Goal: Check status: Check status

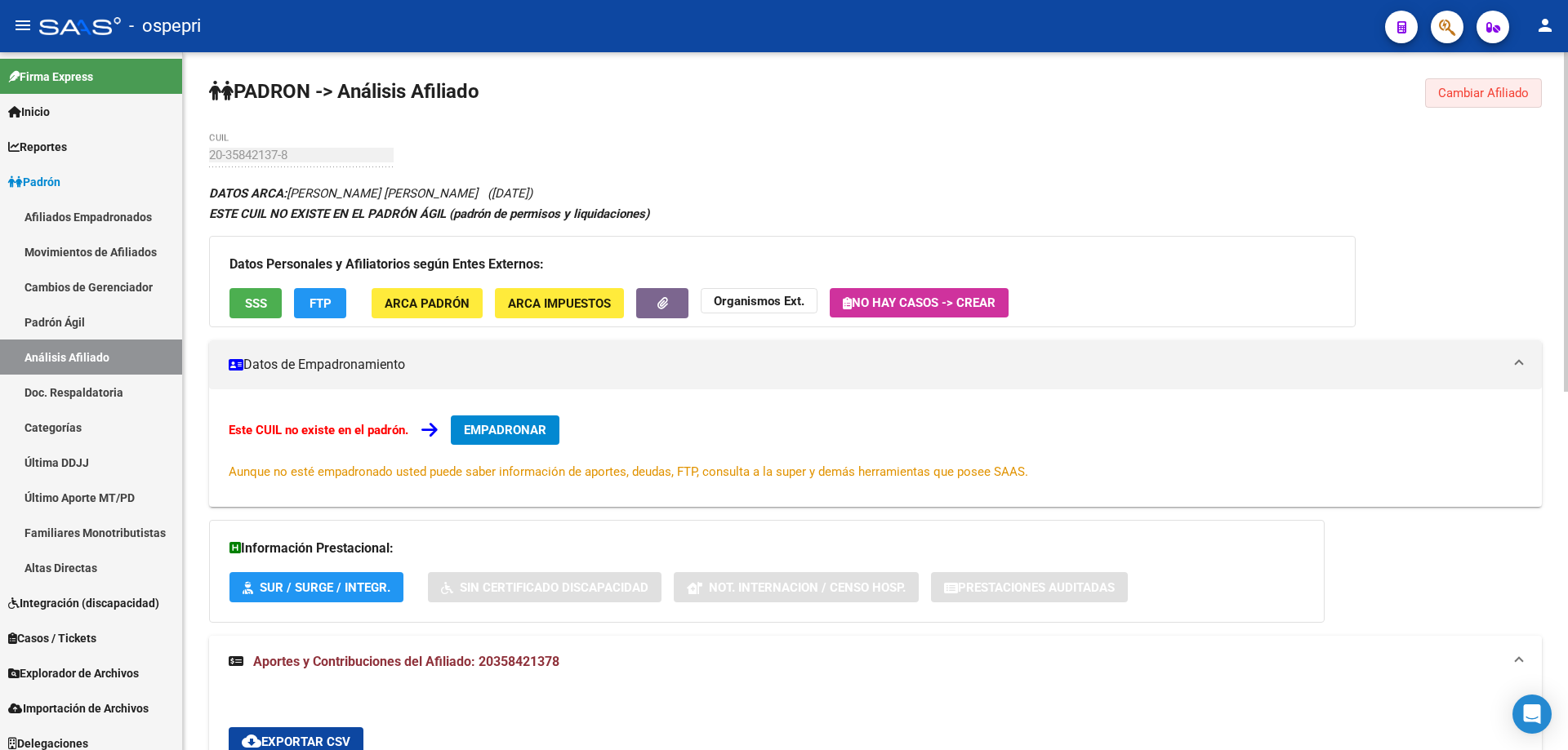
click at [1510, 87] on span "Cambiar Afiliado" at bounding box center [1482, 93] width 90 height 15
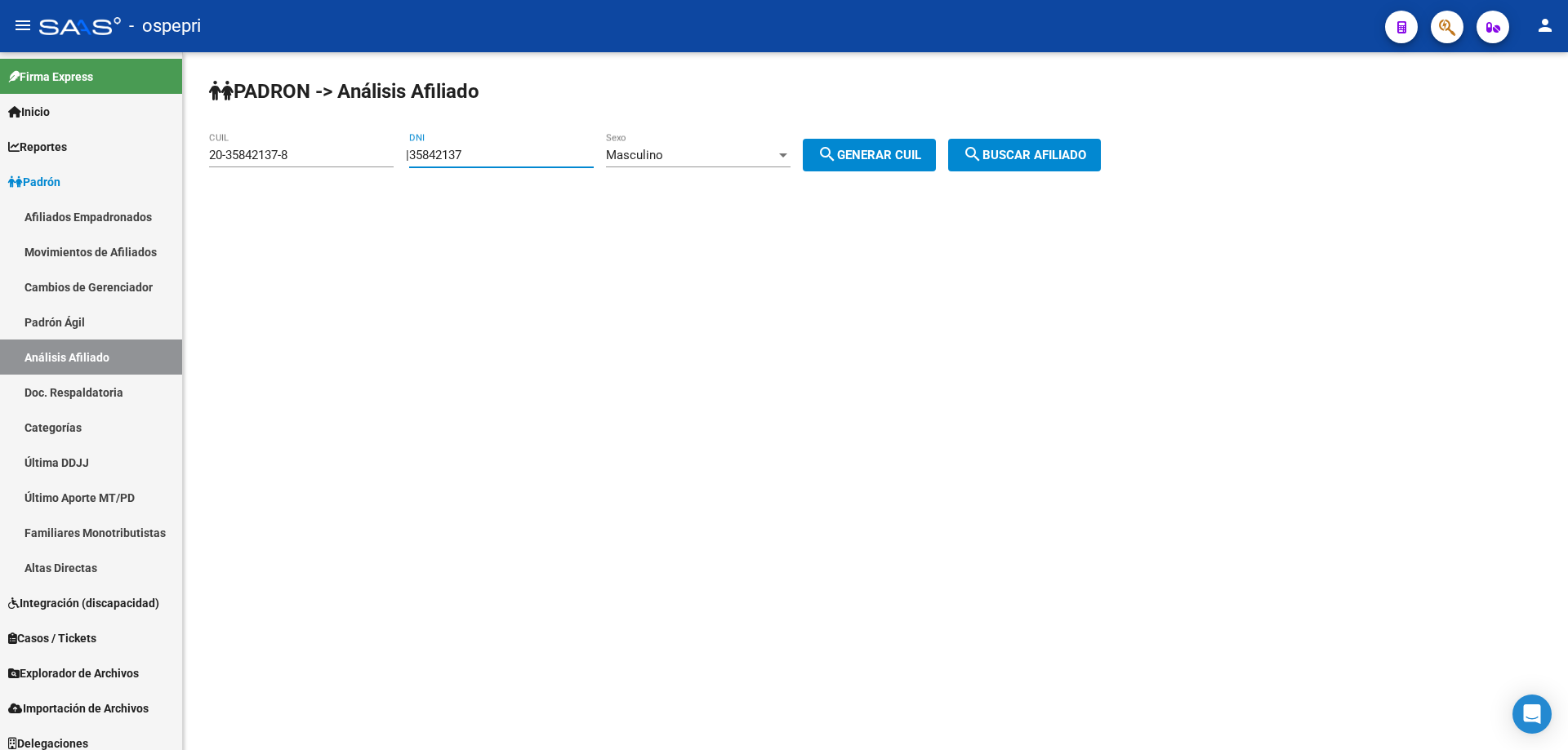
click at [454, 153] on input "35842137" at bounding box center [502, 155] width 184 height 15
paste input "6489785"
type input "36489785"
click at [864, 144] on button "search Generar CUIL" at bounding box center [869, 154] width 133 height 33
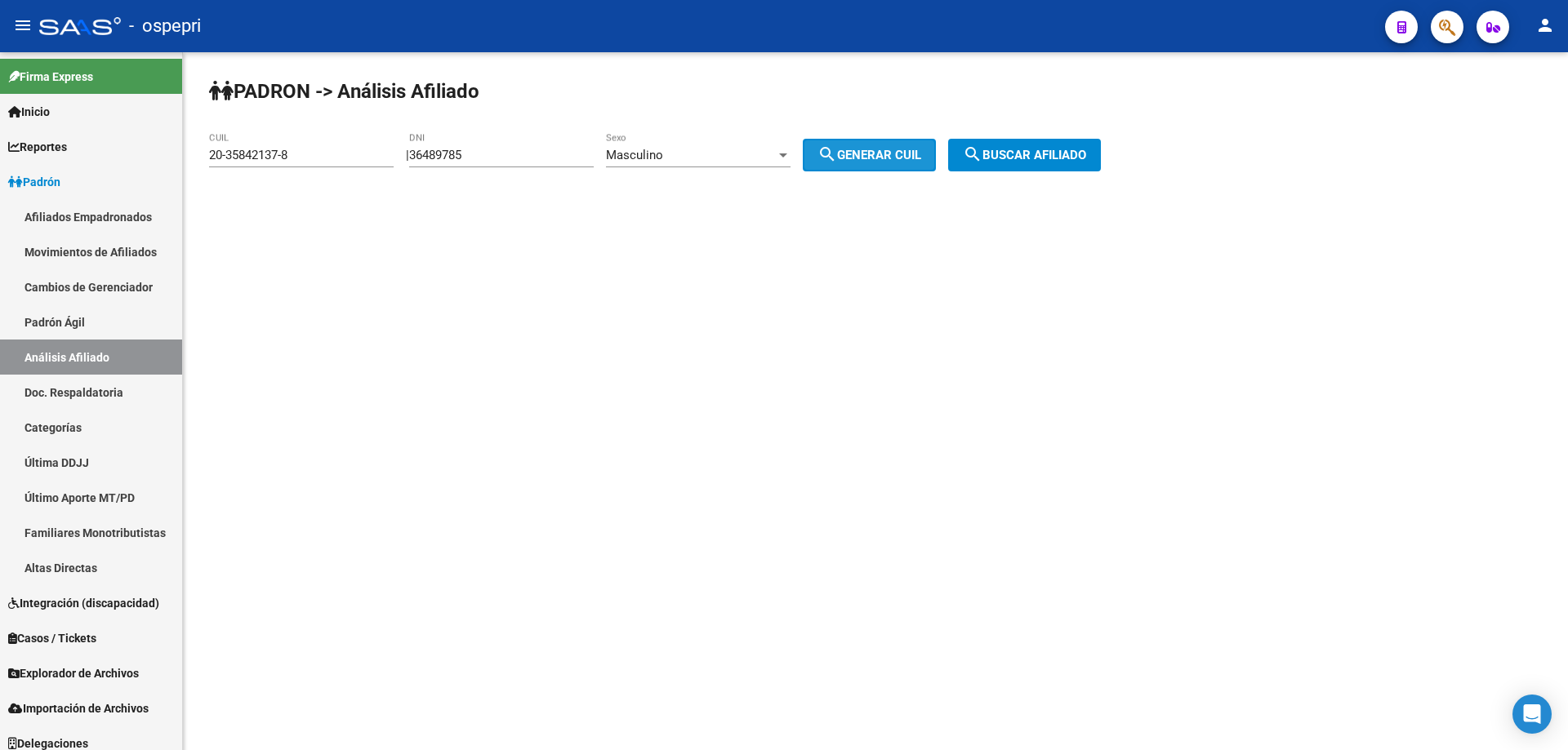
type input "20-36489785-6"
click at [1034, 155] on span "search Buscar afiliado" at bounding box center [1025, 155] width 124 height 15
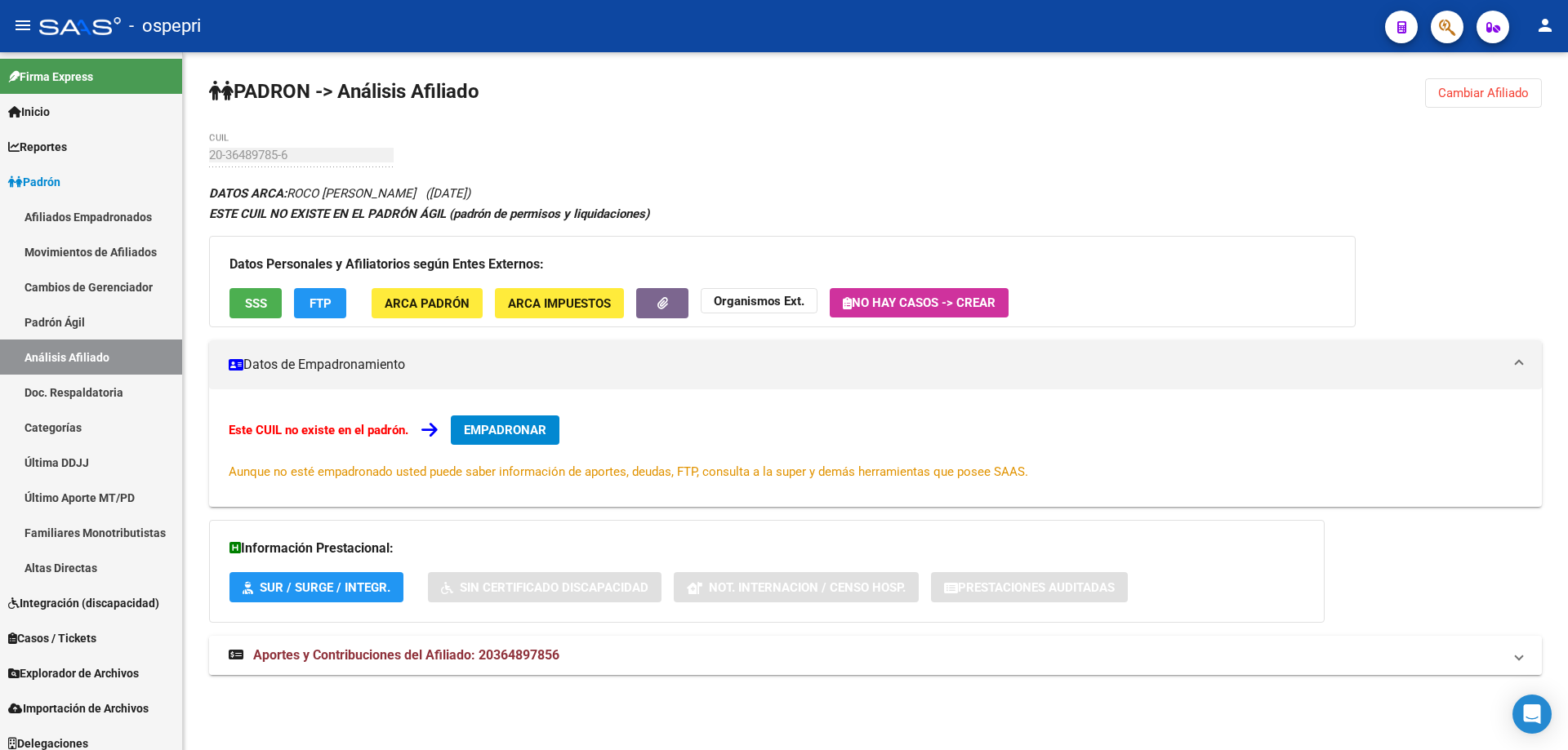
click at [502, 643] on mat-expansion-panel-header "Aportes y Contribuciones del Afiliado: 20364897856" at bounding box center [876, 656] width 1333 height 39
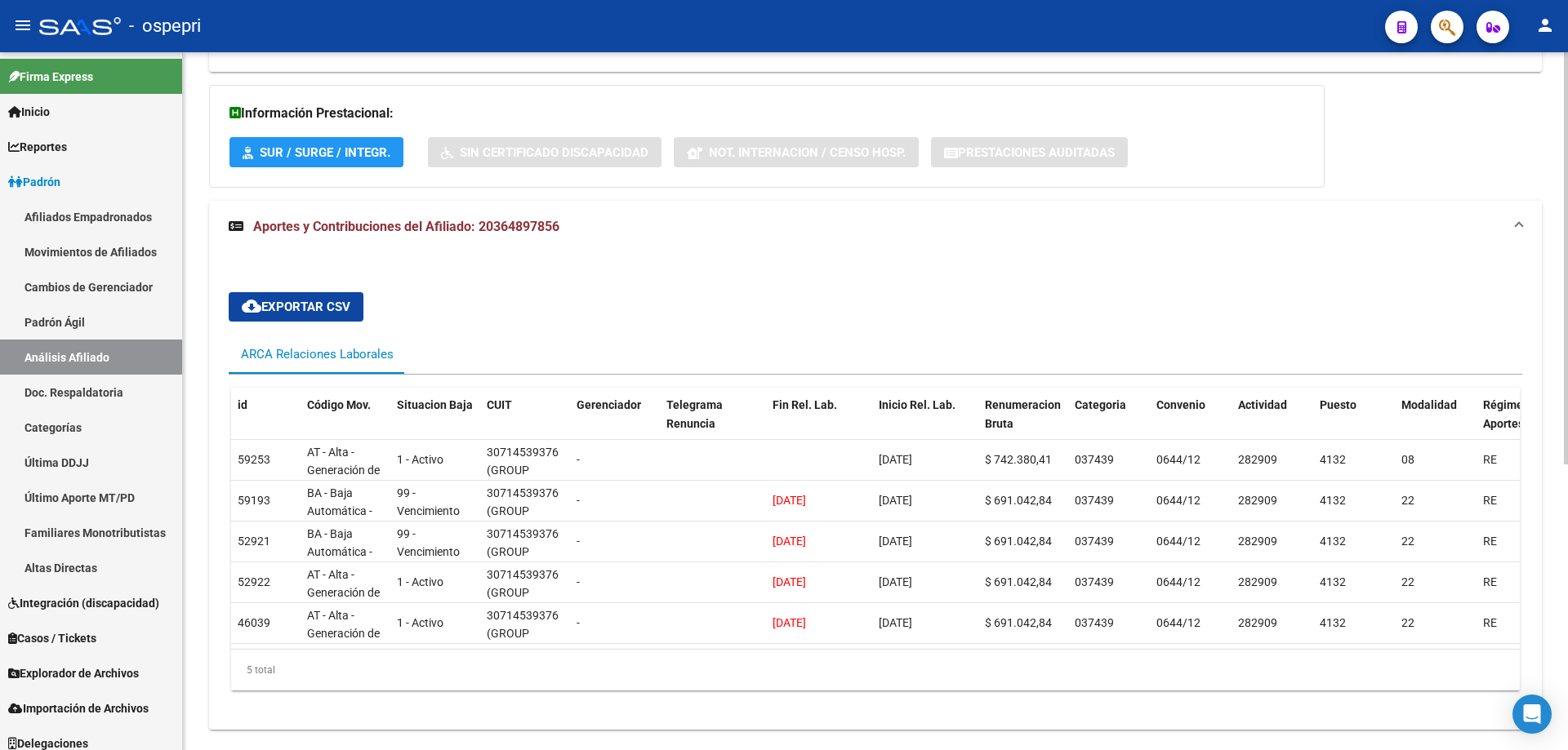
scroll to position [484, 0]
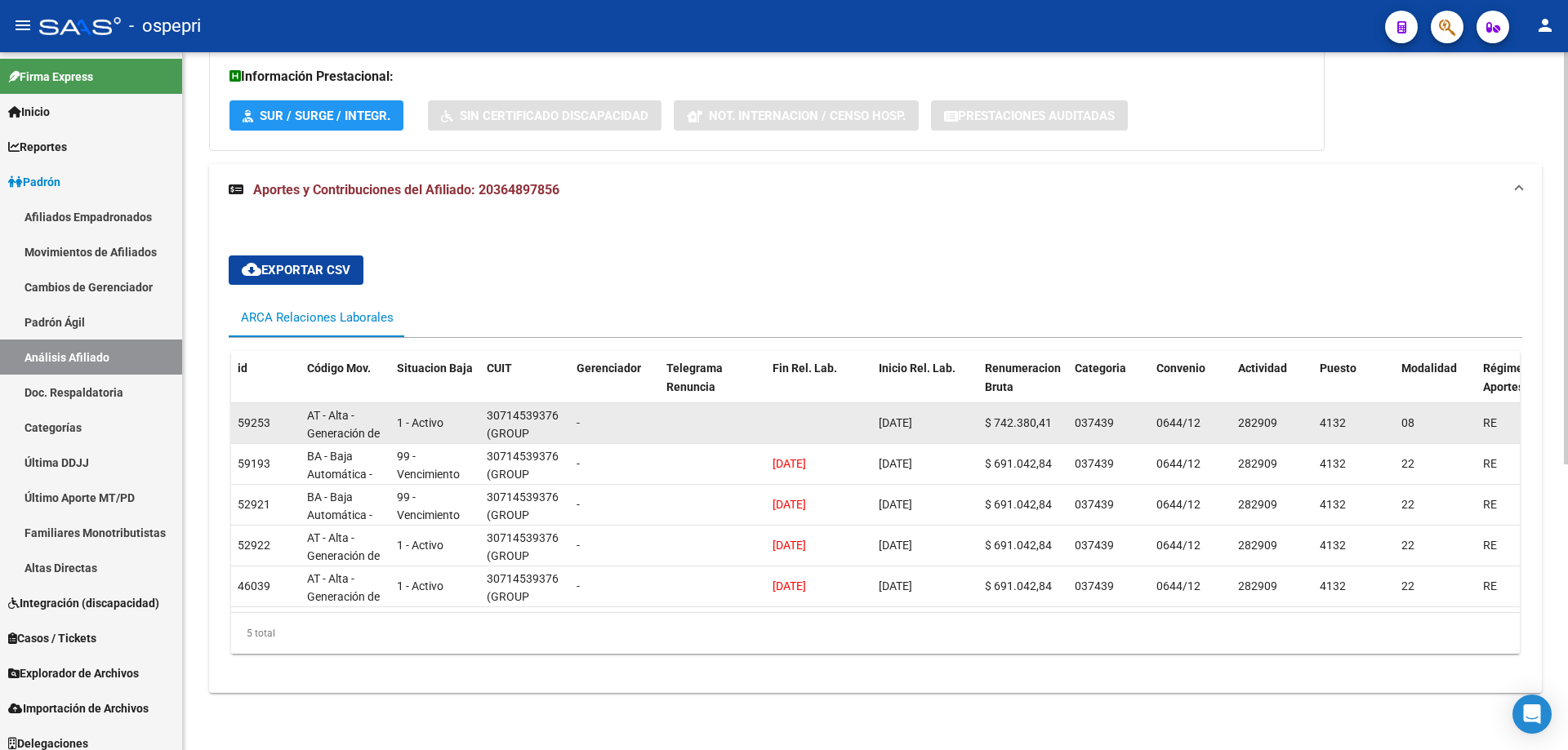
click at [516, 407] on div "30714539376" at bounding box center [522, 416] width 72 height 19
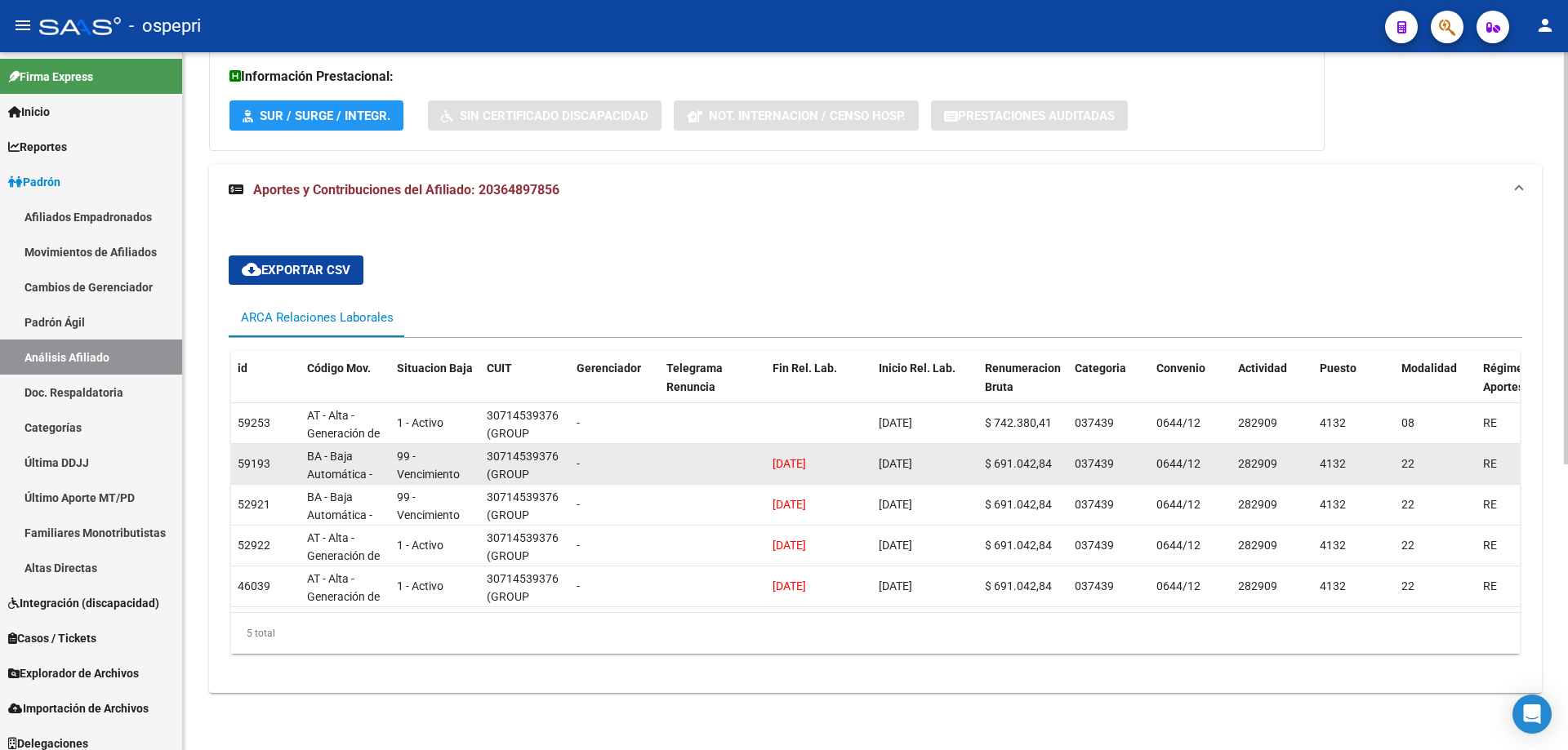
click at [448, 449] on div "99 - Vencimiento de contrato a plazo fijo o determ., a tiempo compl. o parcial" at bounding box center [435, 464] width 76 height 34
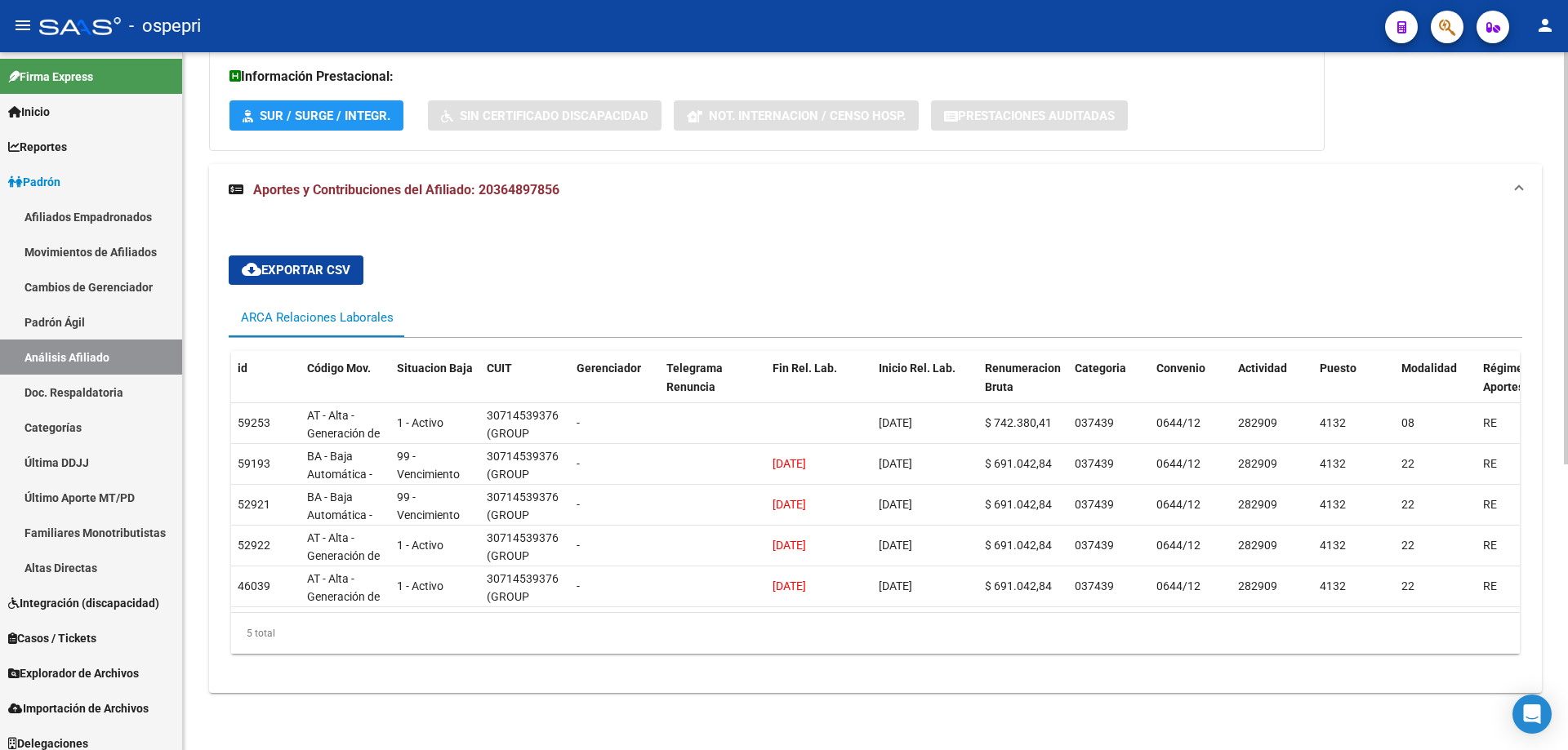
scroll to position [0, 0]
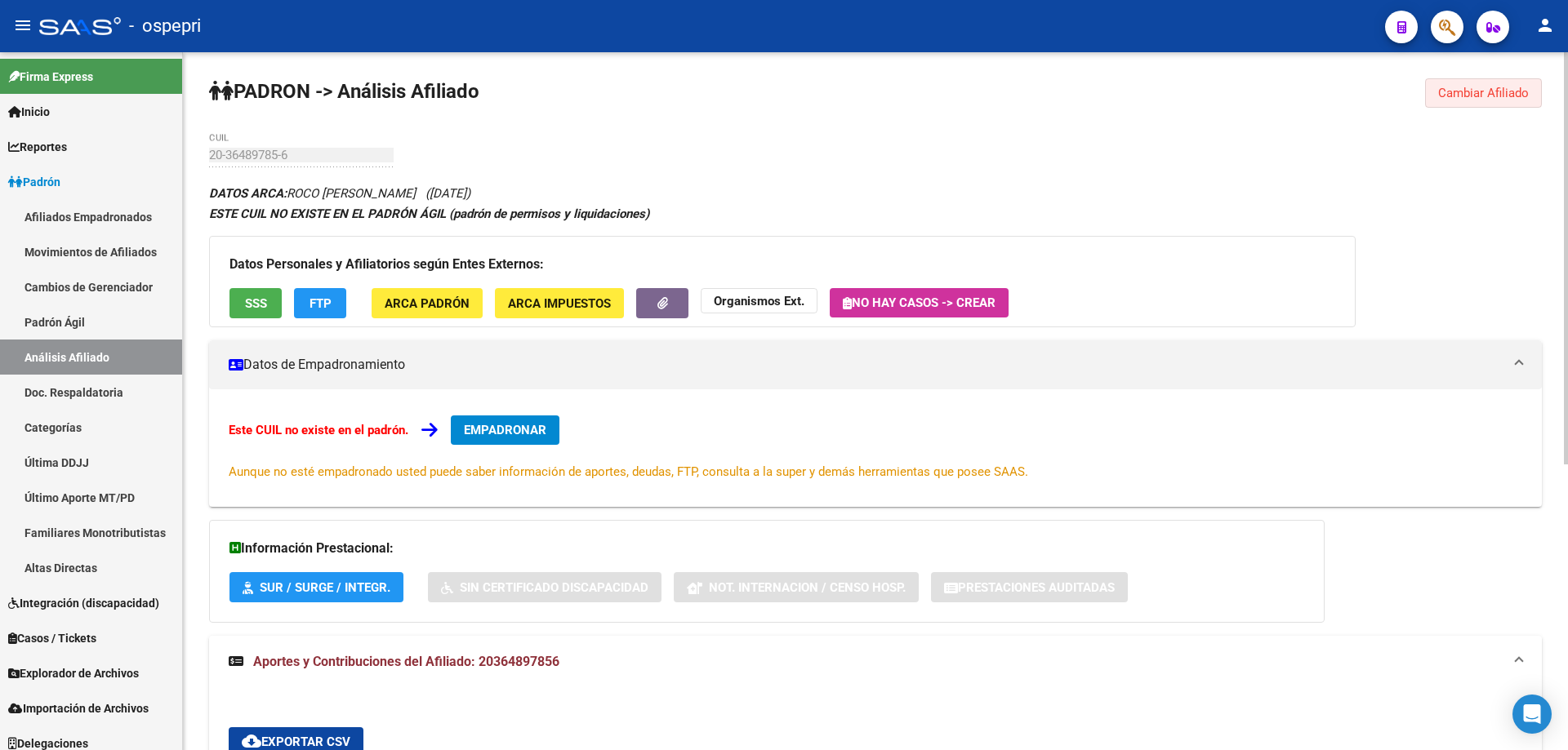
click at [1496, 94] on span "Cambiar Afiliado" at bounding box center [1482, 93] width 90 height 15
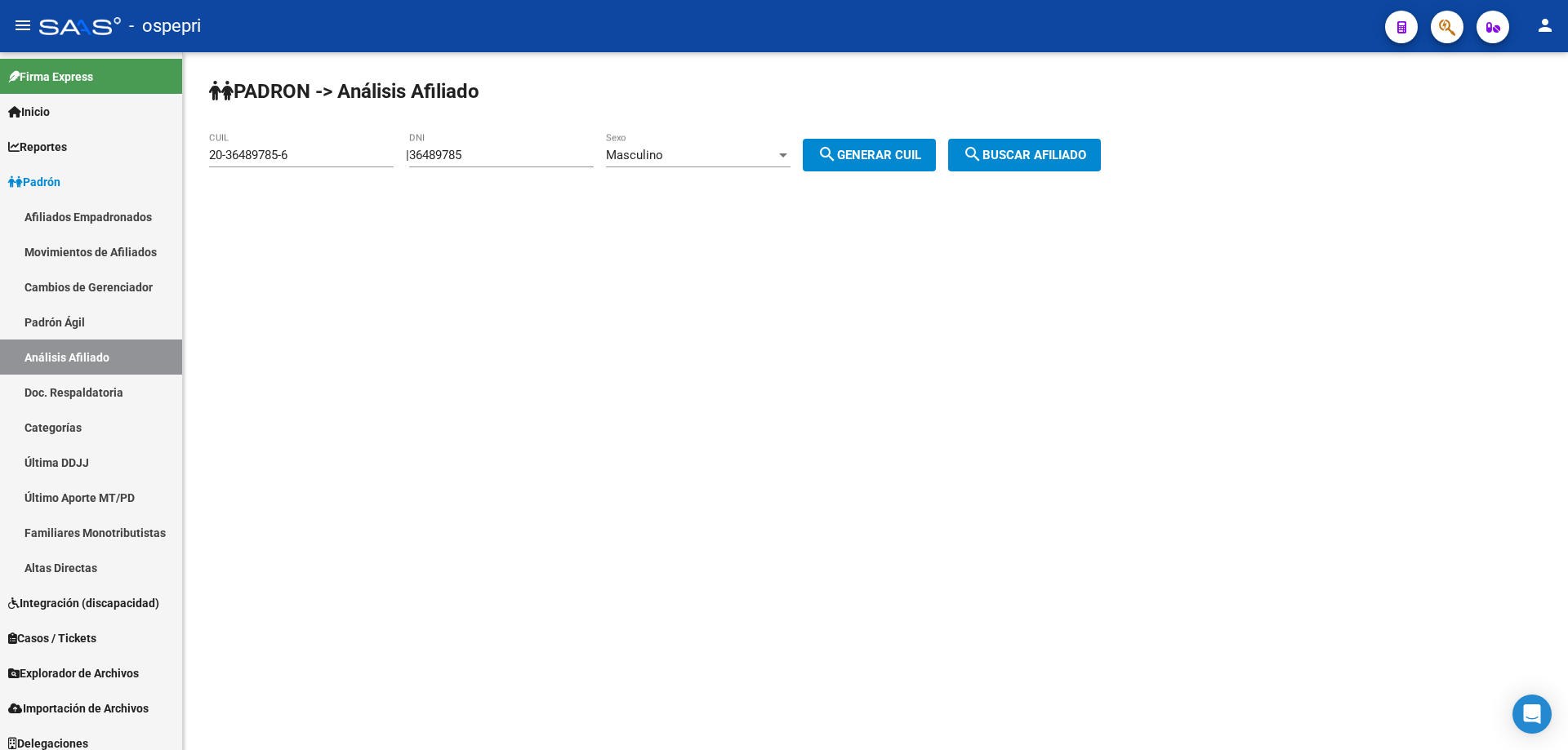
click at [457, 159] on input "36489785" at bounding box center [502, 155] width 184 height 15
paste input "0144554"
type input "30144554"
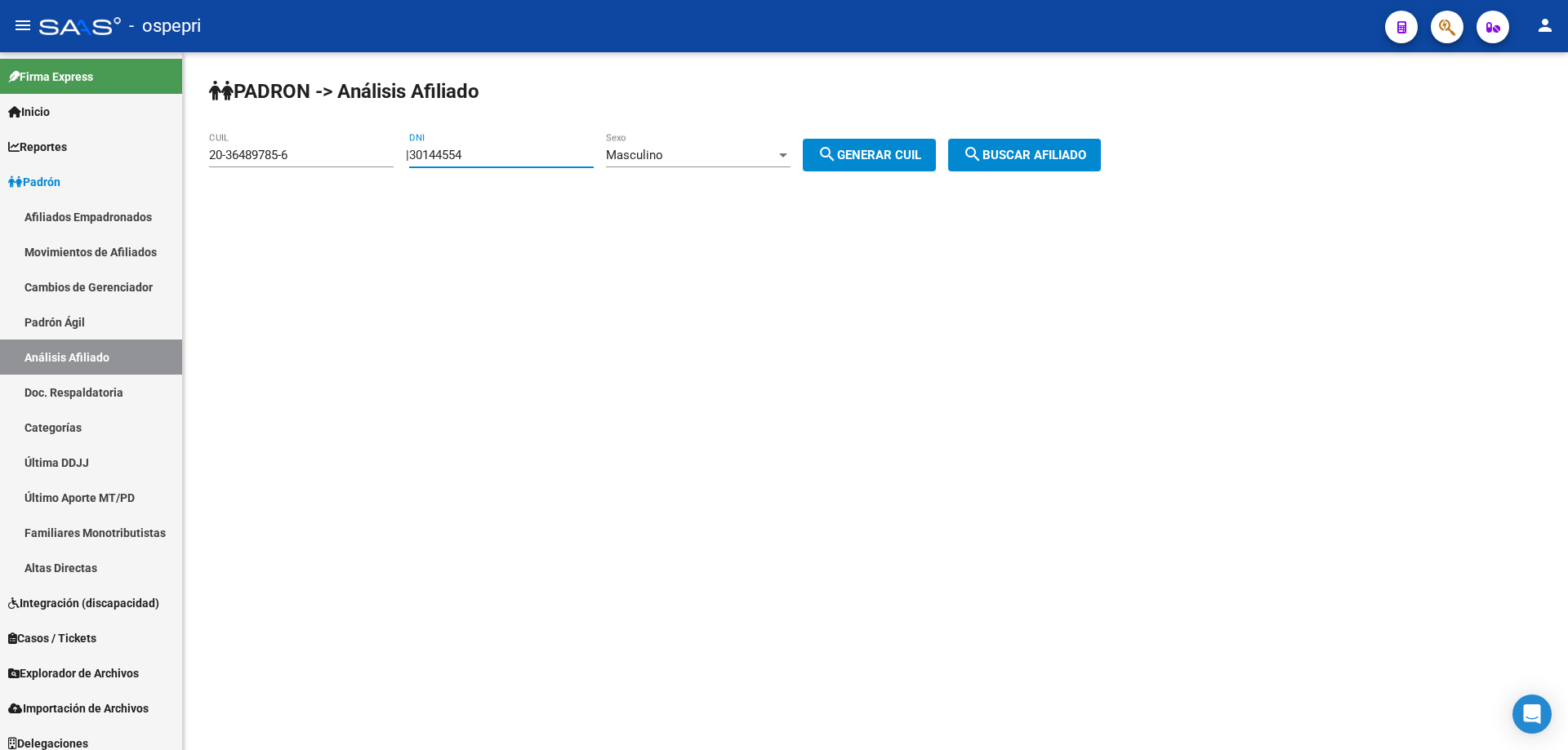
click at [883, 154] on span "search Generar CUIL" at bounding box center [868, 155] width 103 height 15
type input "20-30144554-8"
click at [1052, 149] on span "search Buscar afiliado" at bounding box center [1025, 155] width 124 height 15
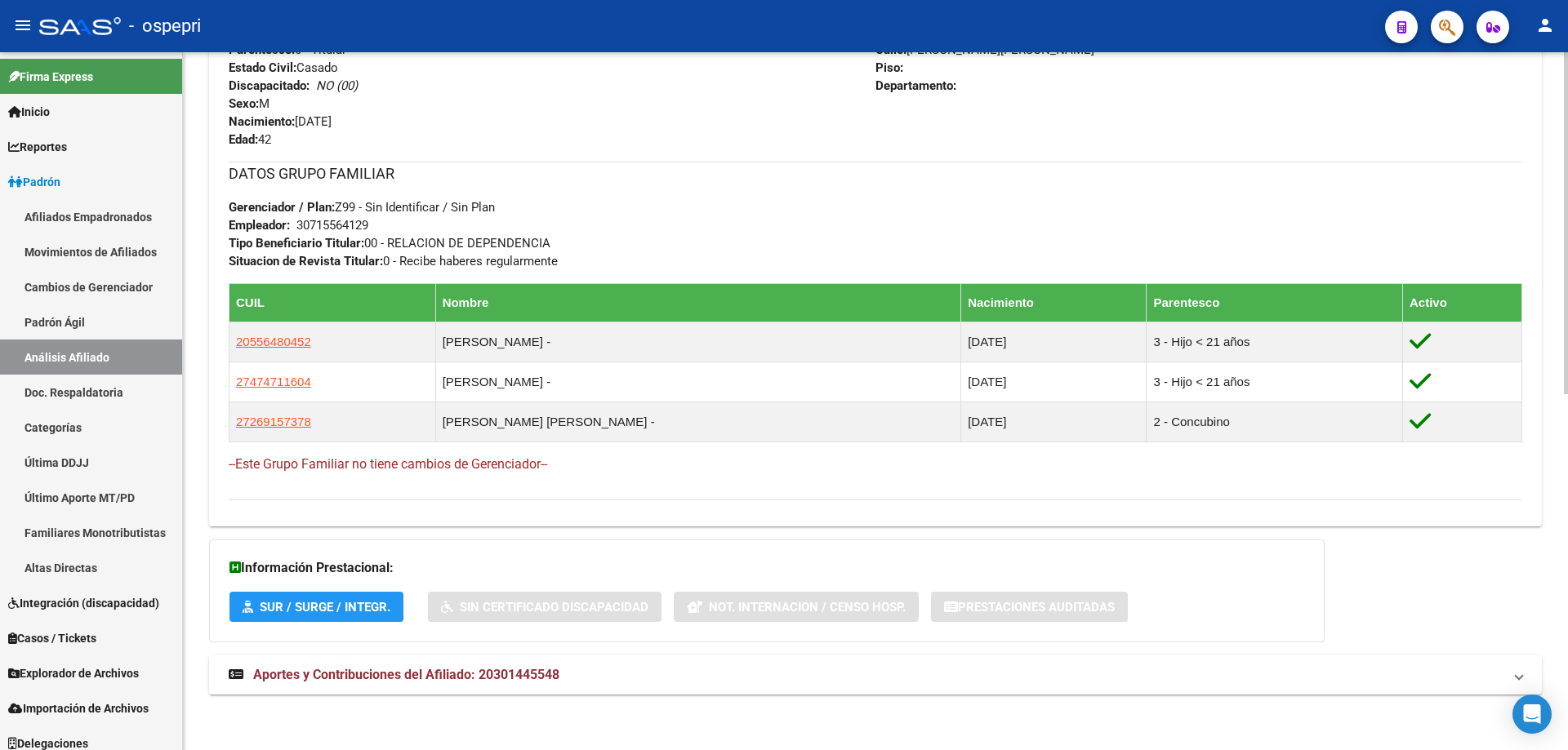
scroll to position [725, 0]
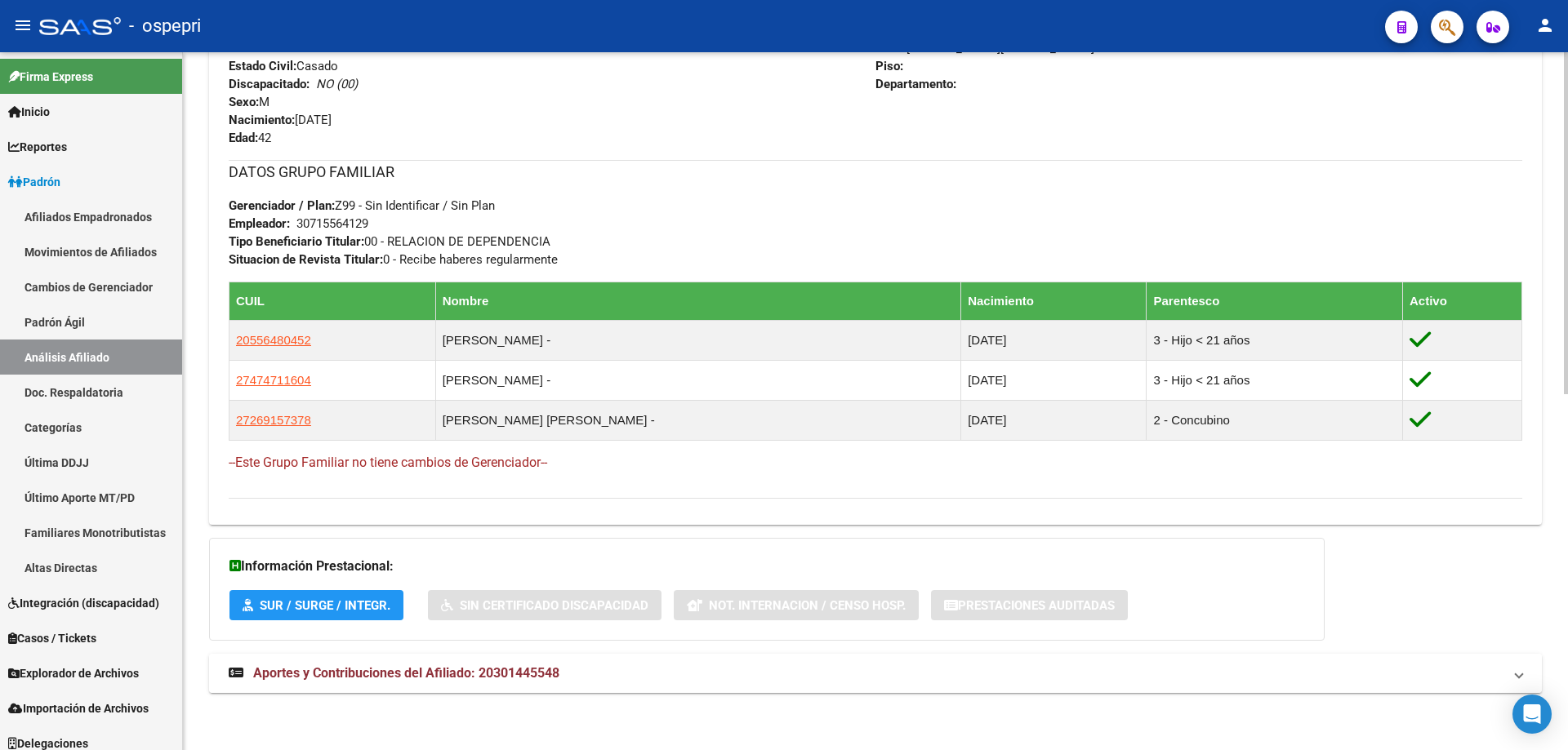
click at [451, 677] on span "Aportes y Contribuciones del Afiliado: 20301445548" at bounding box center [406, 673] width 306 height 16
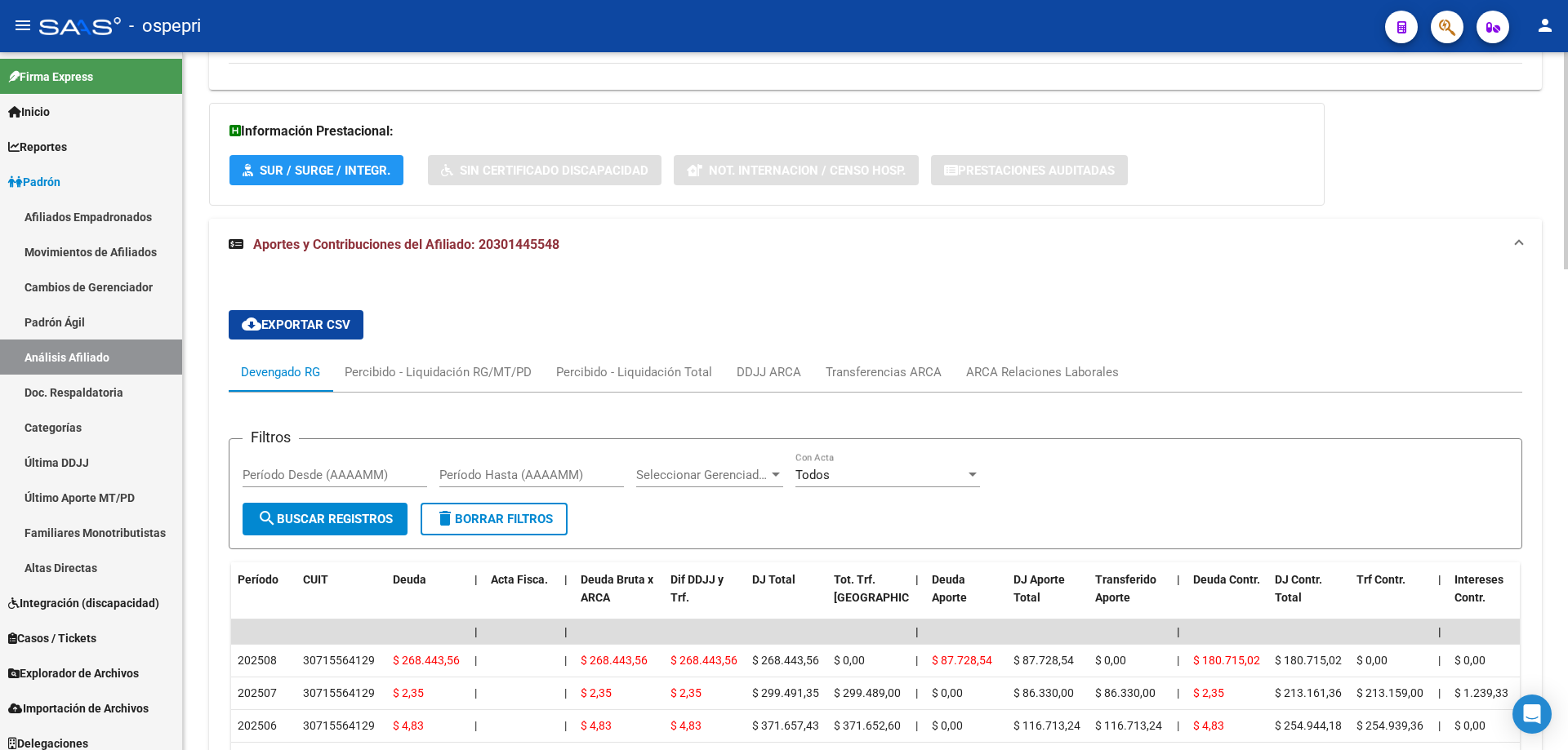
scroll to position [1378, 0]
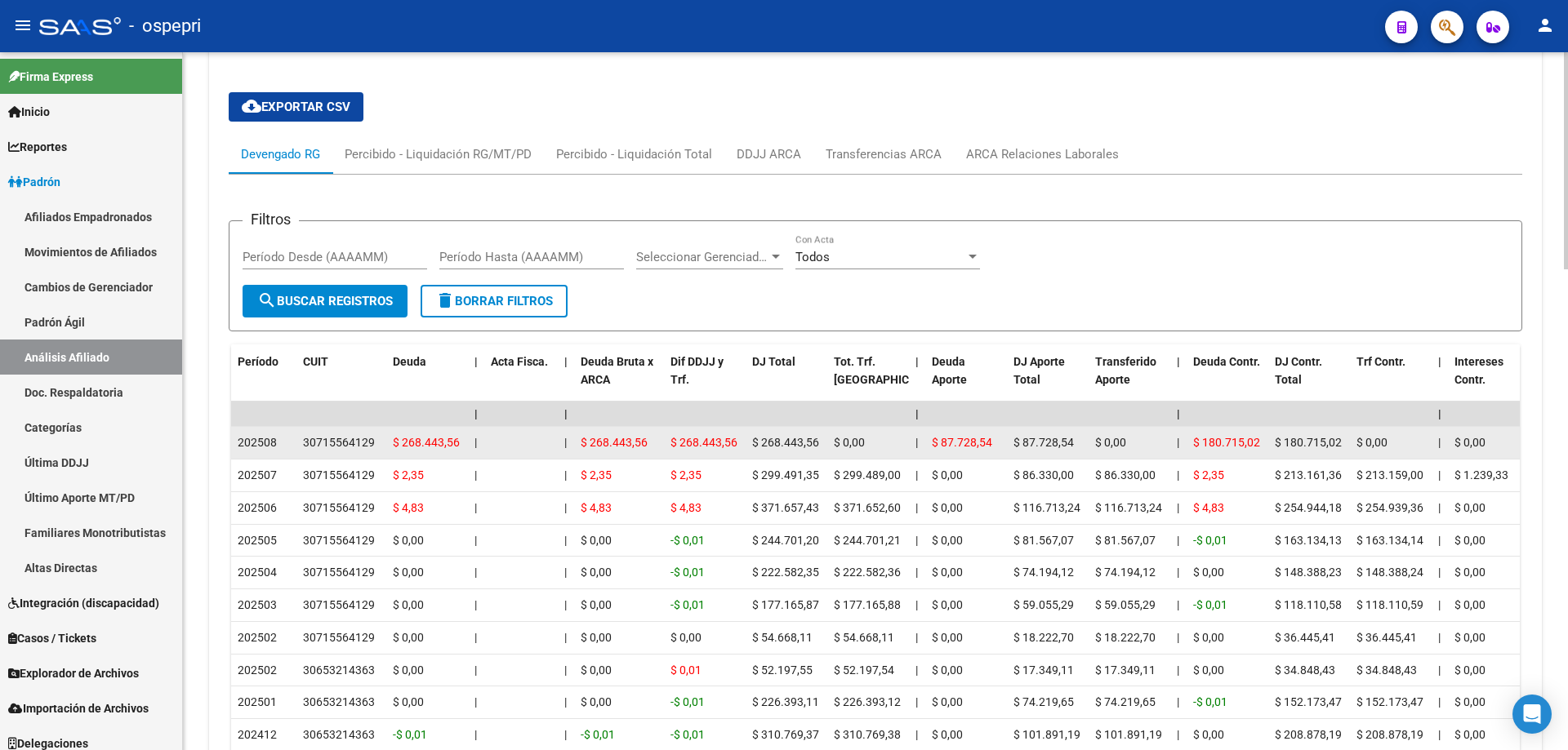
click at [343, 446] on div "30715564129" at bounding box center [339, 443] width 72 height 19
copy div "30715564129"
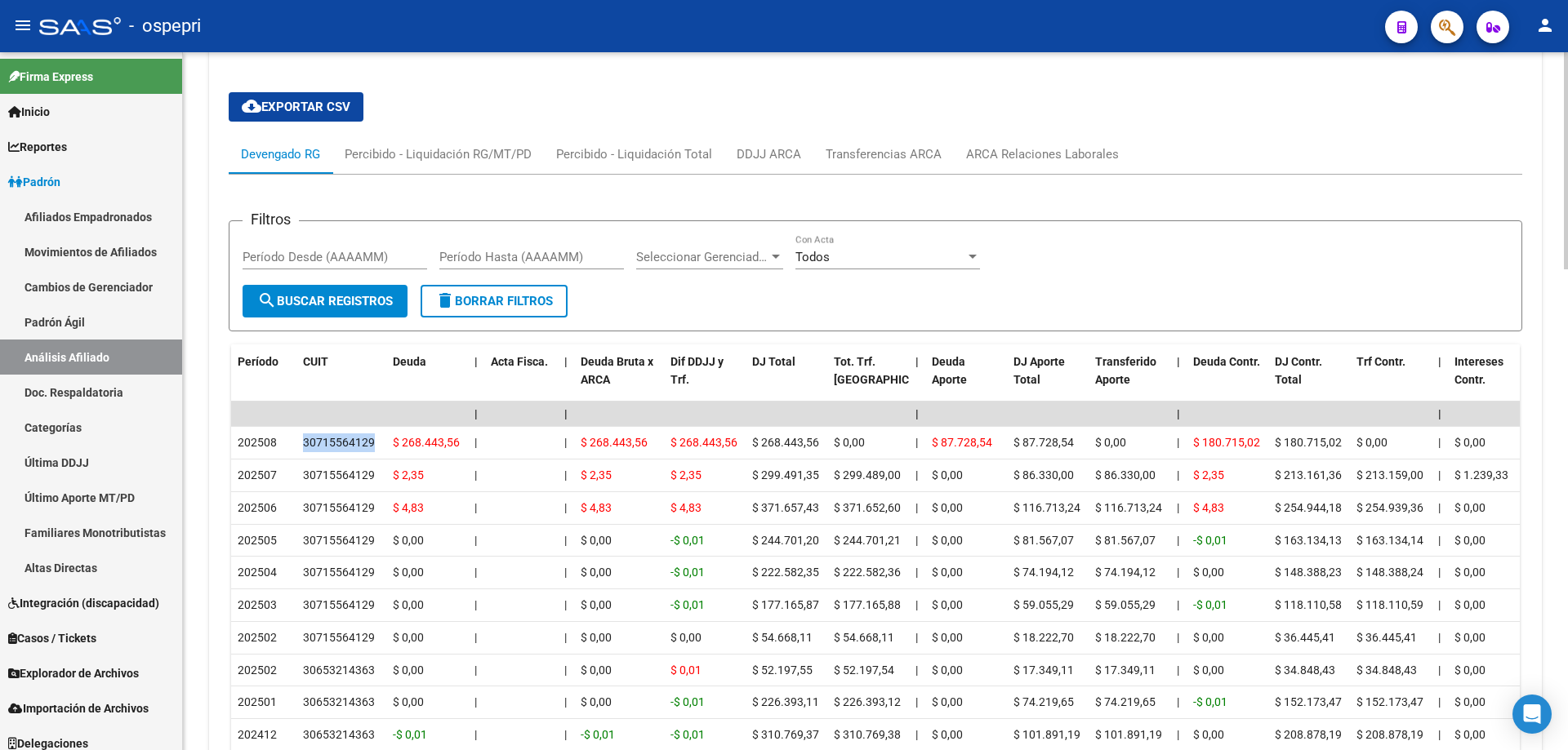
scroll to position [0, 0]
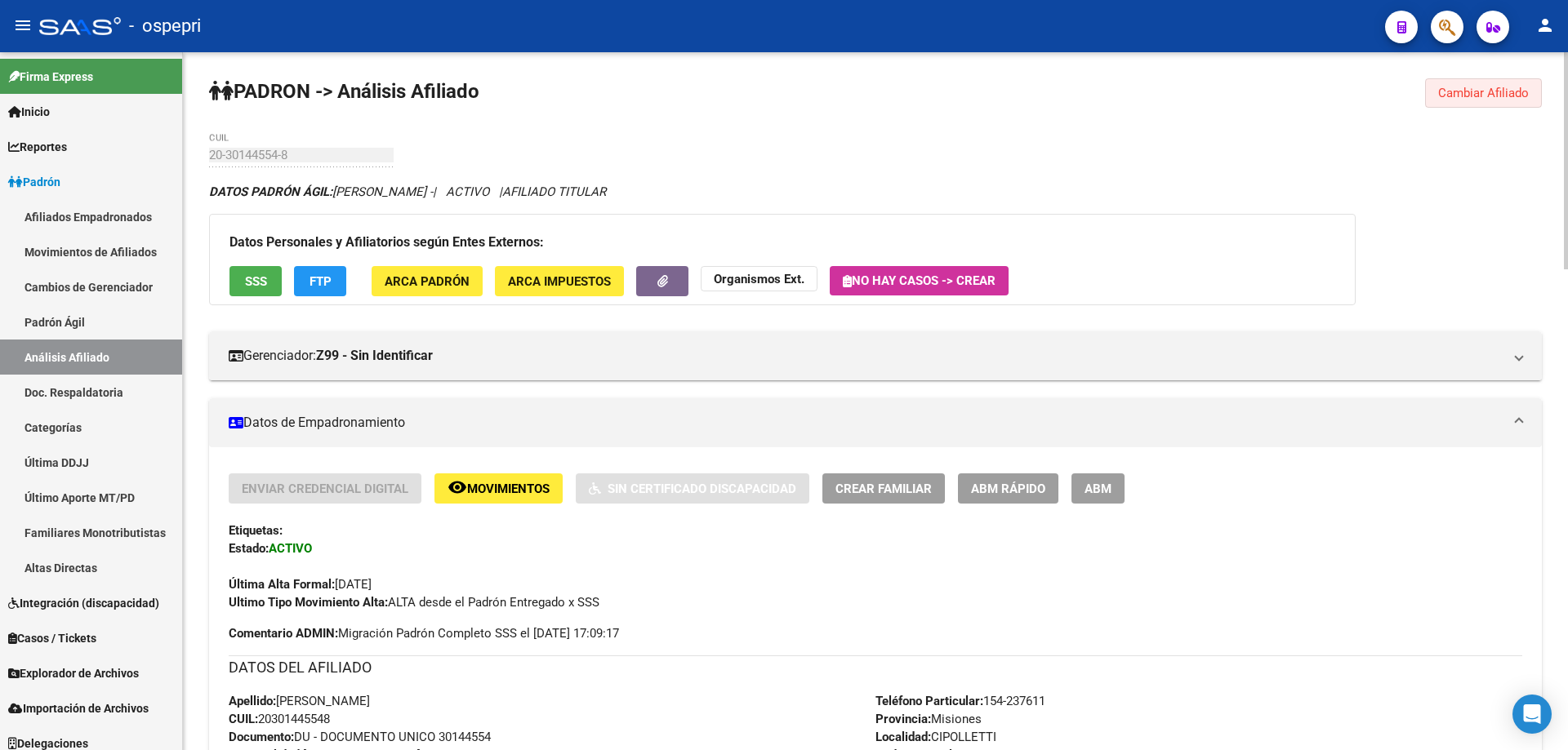
click at [1508, 86] on span "Cambiar Afiliado" at bounding box center [1482, 93] width 90 height 15
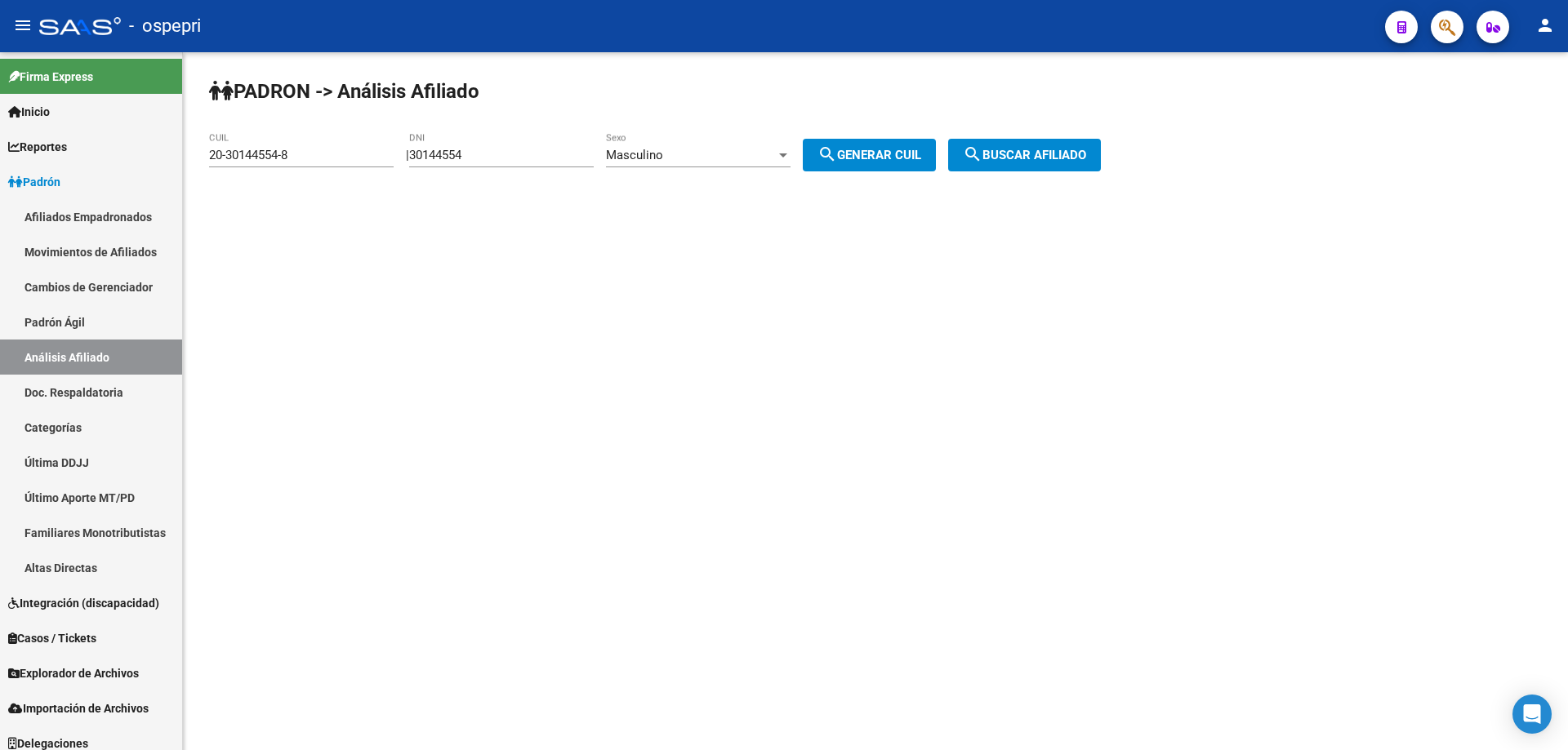
click at [457, 156] on input "30144554" at bounding box center [502, 155] width 184 height 15
paste input "26915737"
type input "26915737"
click at [909, 145] on button "search Generar CUIL" at bounding box center [869, 154] width 133 height 33
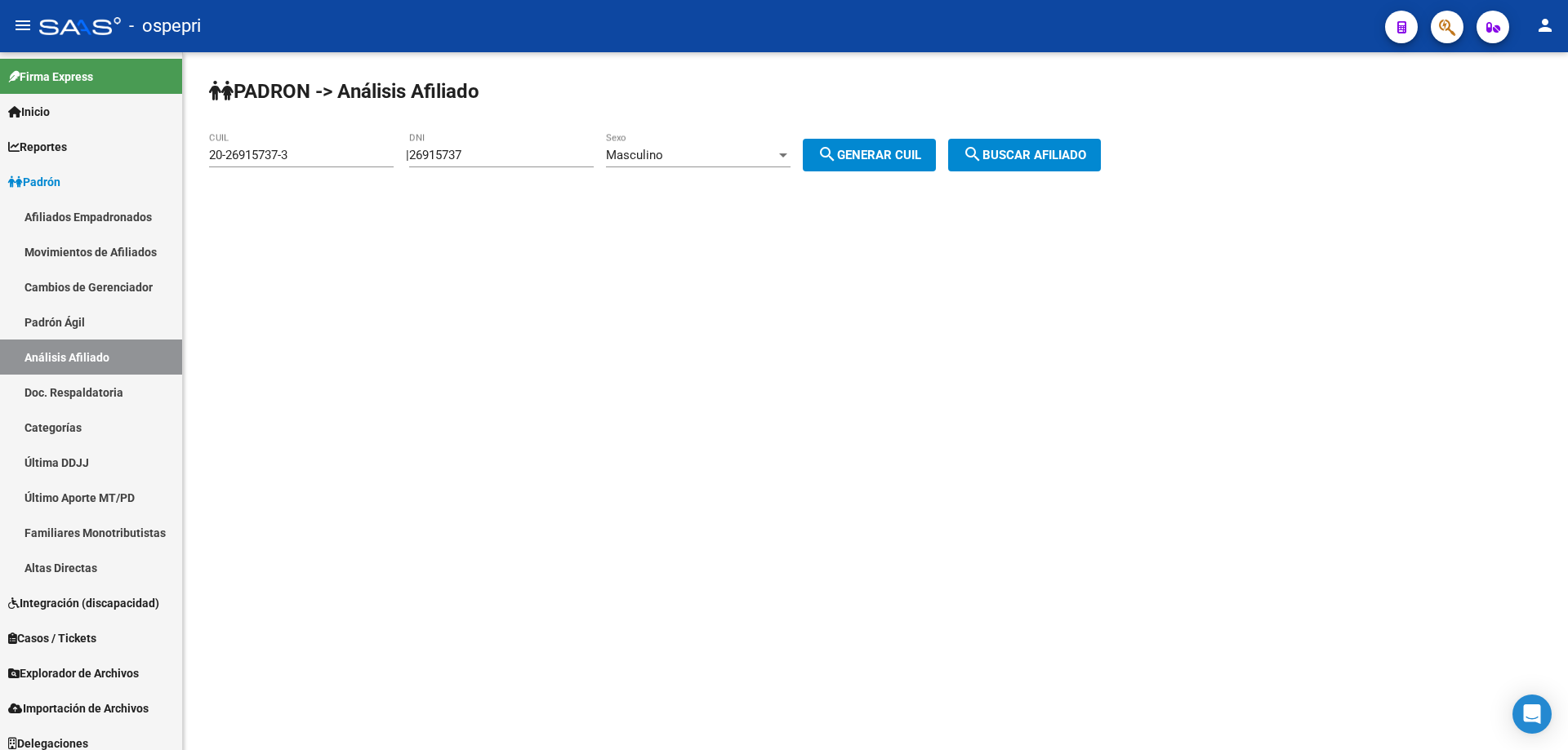
click at [983, 162] on mat-icon "search" at bounding box center [972, 154] width 20 height 20
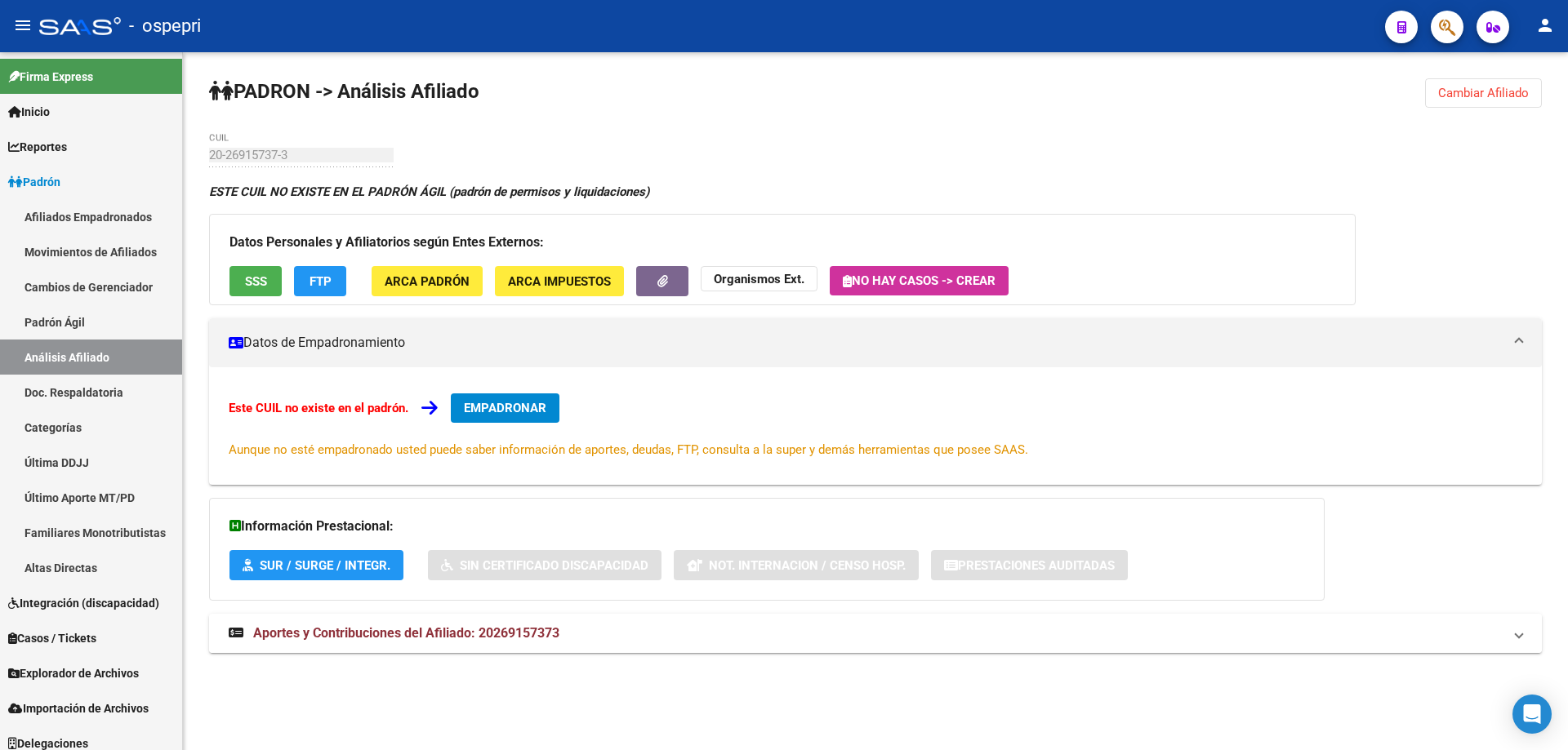
click at [444, 638] on span "Aportes y Contribuciones del Afiliado: 20269157373" at bounding box center [406, 633] width 306 height 16
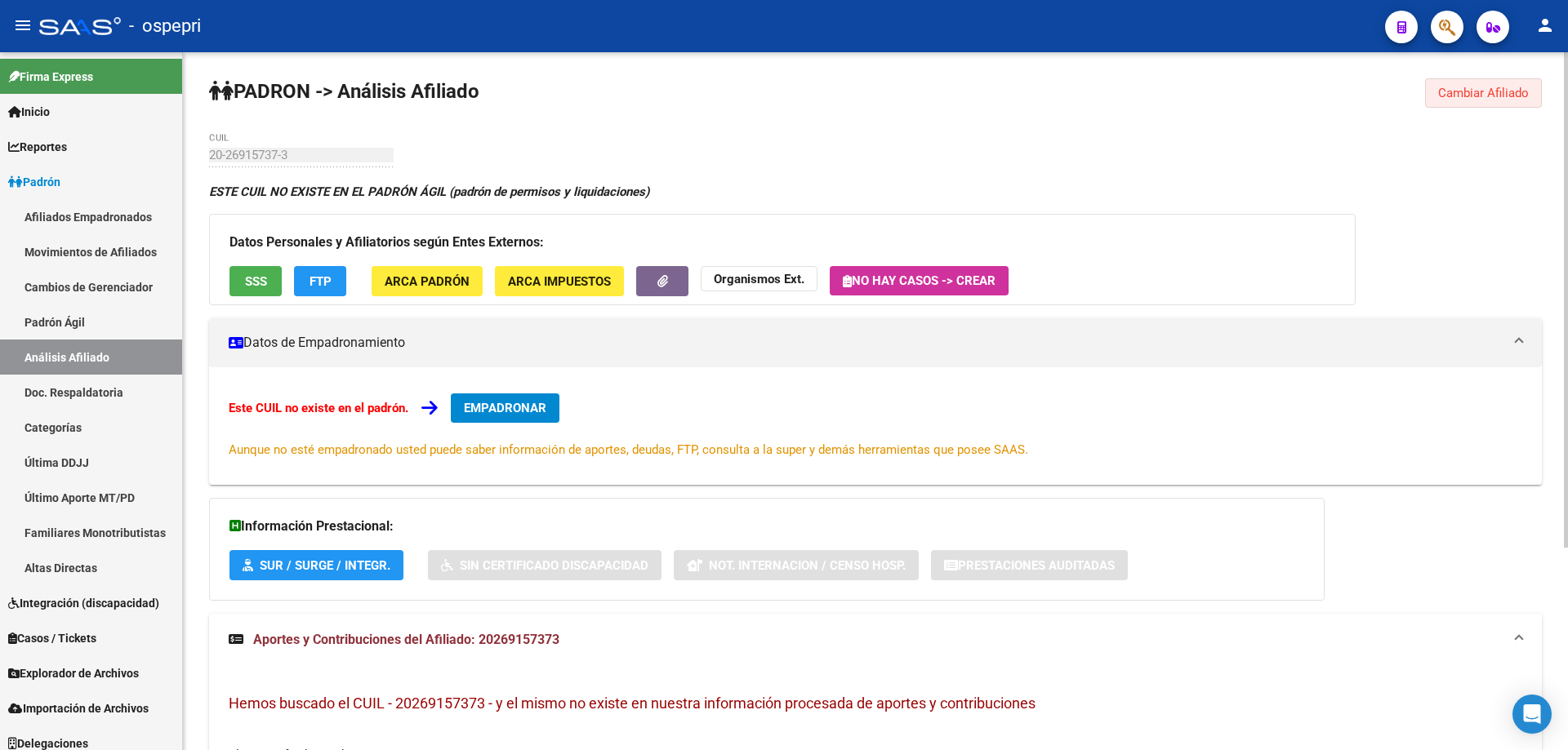
click at [1510, 95] on span "Cambiar Afiliado" at bounding box center [1482, 93] width 90 height 15
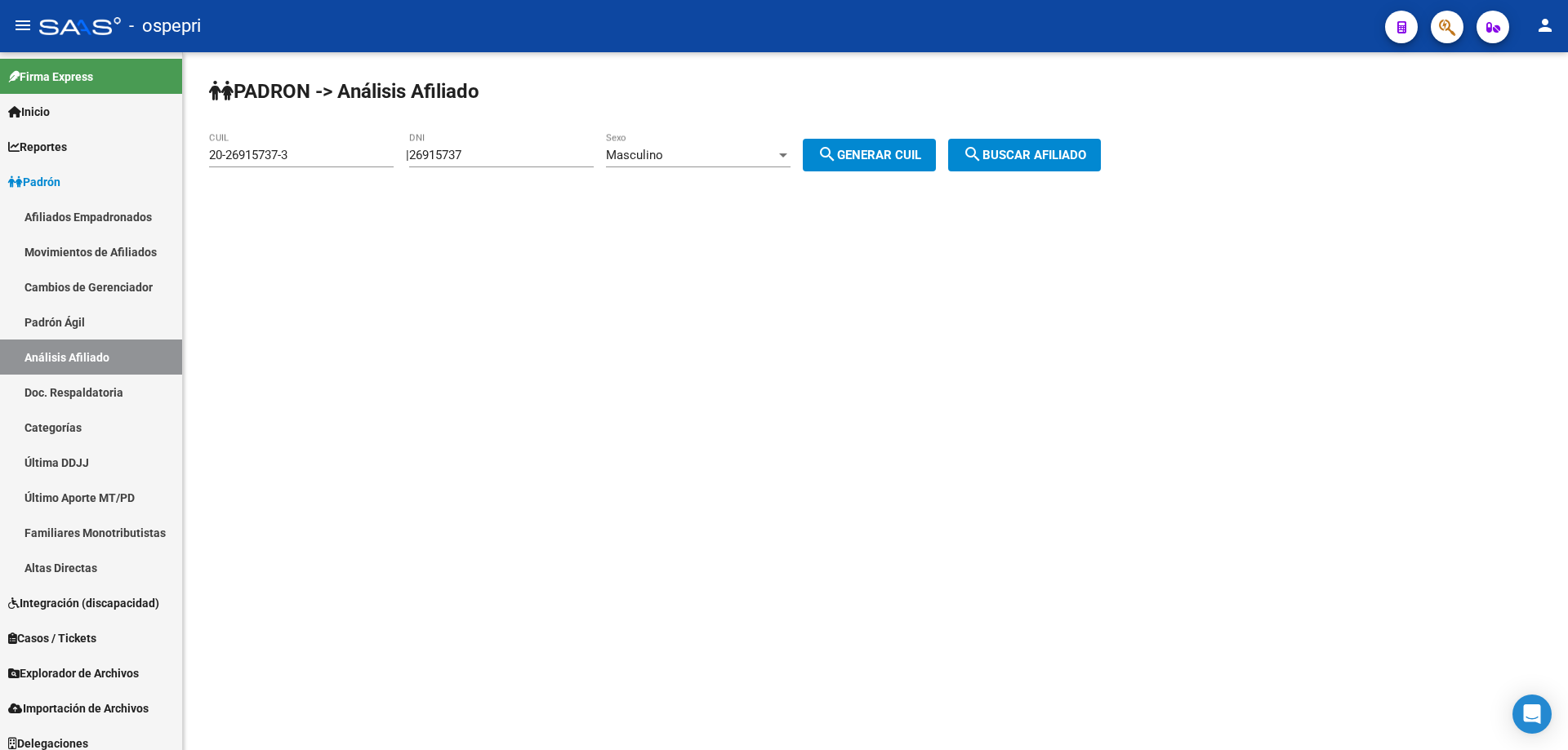
click at [744, 162] on div "Masculino" at bounding box center [690, 155] width 170 height 15
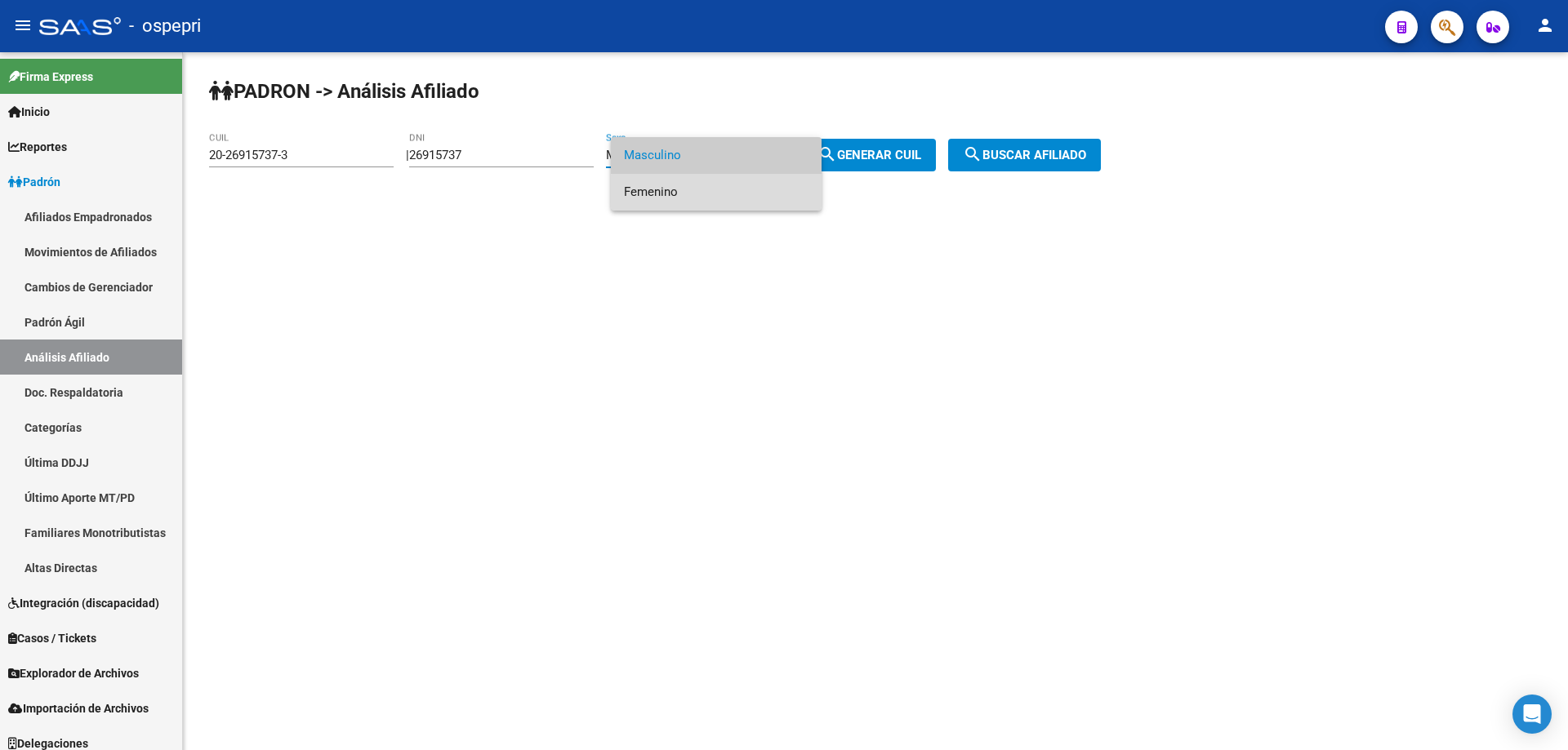
drag, startPoint x: 734, startPoint y: 194, endPoint x: 812, endPoint y: 184, distance: 78.6
click at [736, 195] on span "Femenino" at bounding box center [716, 192] width 184 height 36
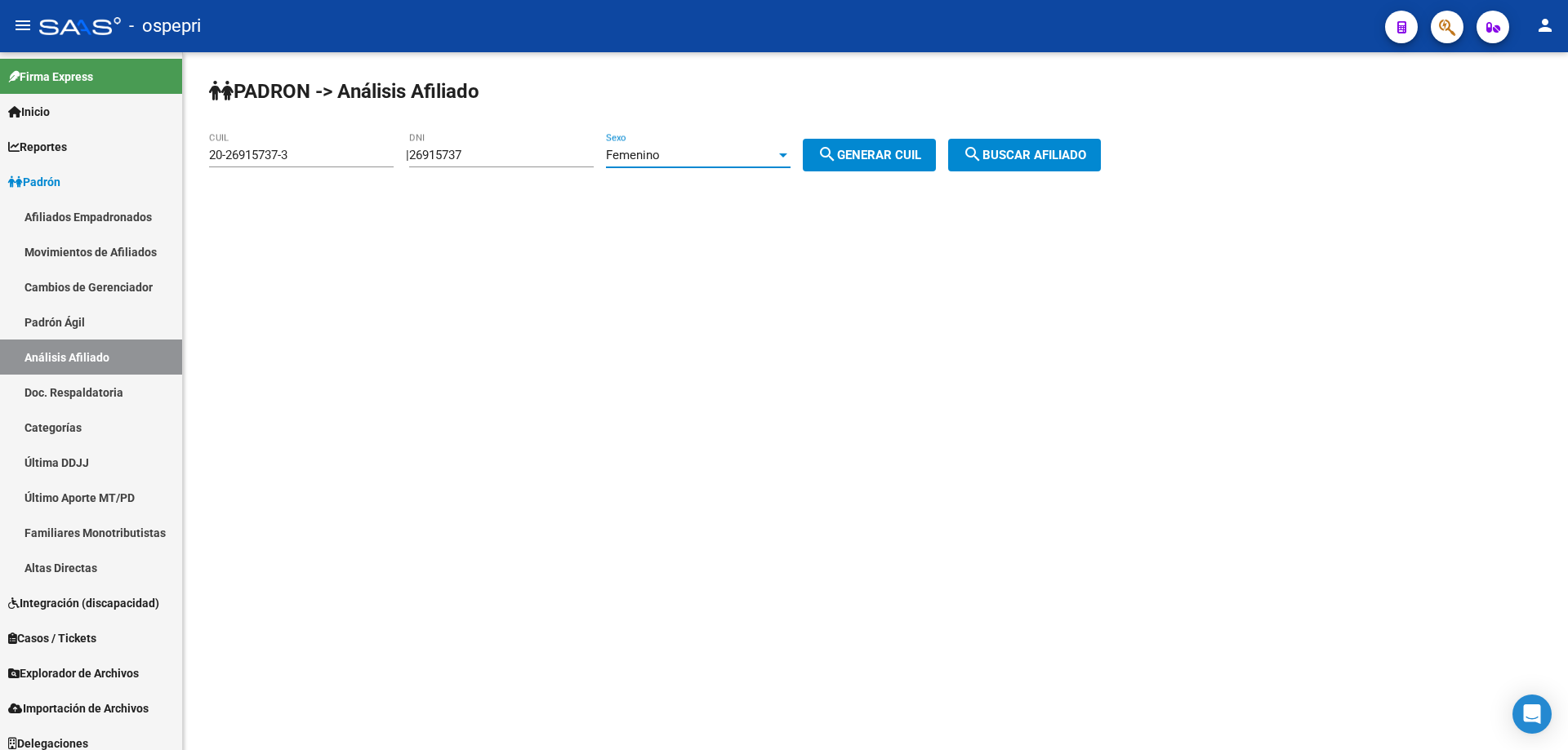
click at [888, 166] on button "search Generar CUIL" at bounding box center [869, 154] width 133 height 33
type input "27-26915737-8"
click at [905, 145] on button "search Generar CUIL" at bounding box center [869, 154] width 133 height 33
click at [1009, 157] on span "search Buscar afiliado" at bounding box center [1025, 155] width 124 height 15
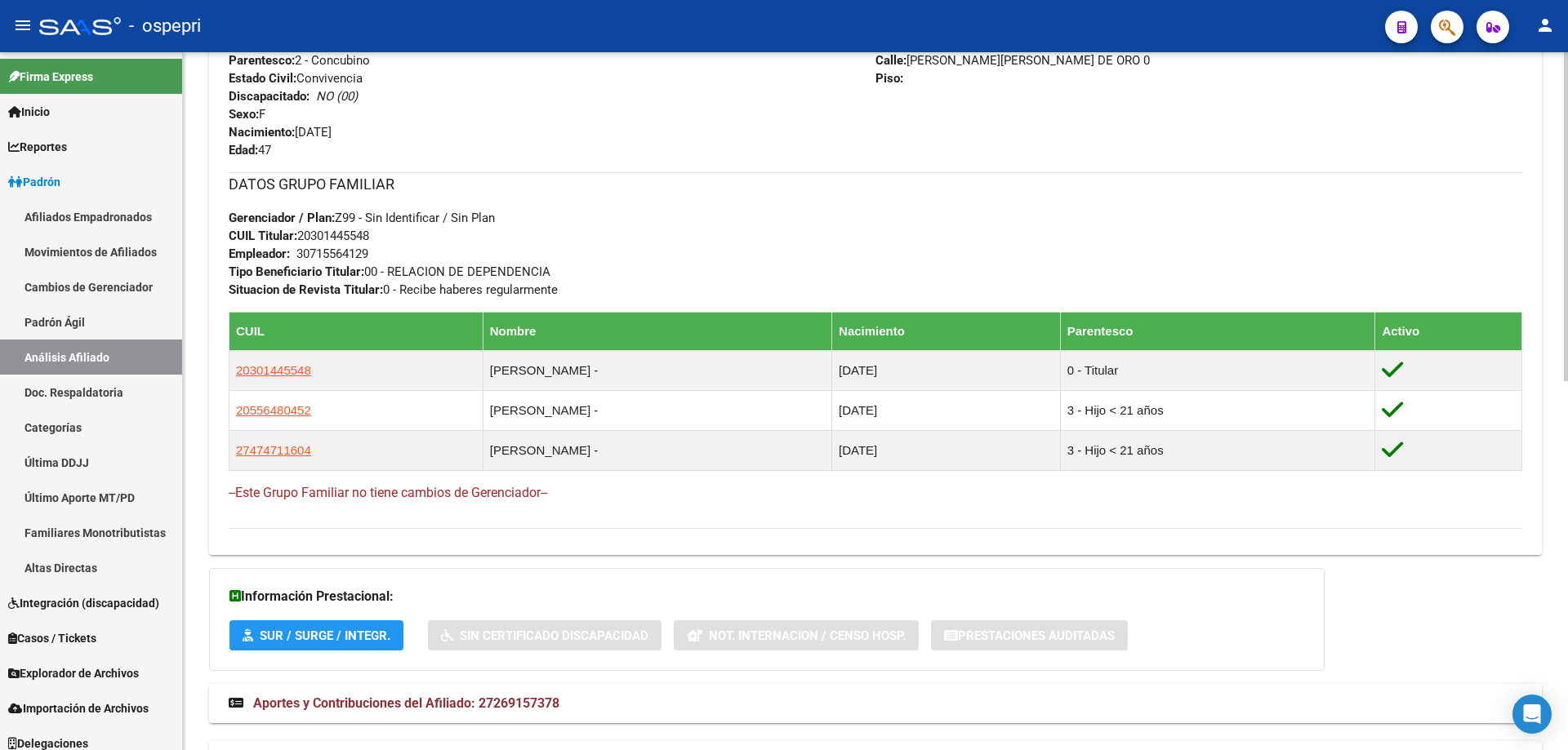
scroll to position [783, 0]
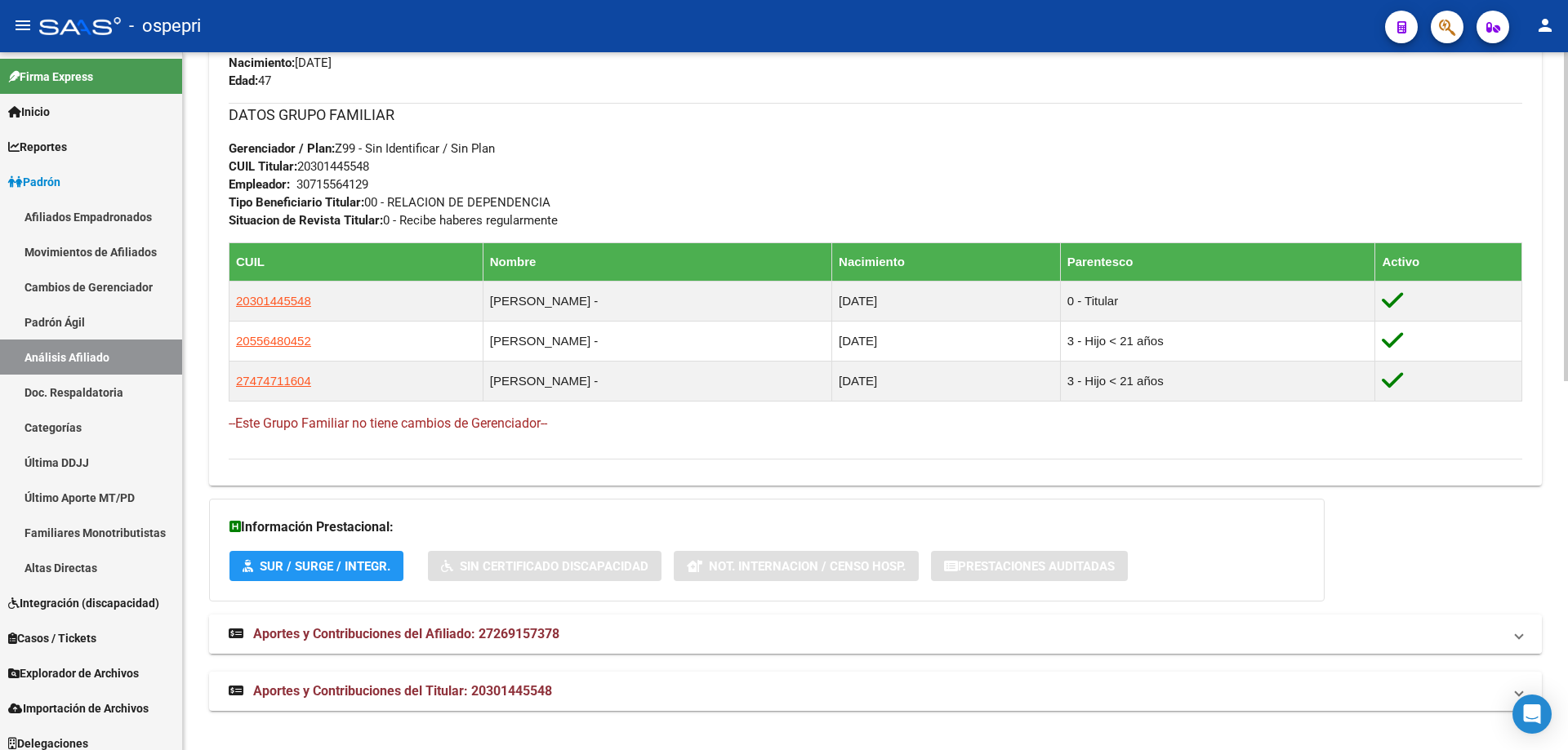
click at [648, 643] on mat-expansion-panel-header "Aportes y Contribuciones del Afiliado: 27269157378" at bounding box center [876, 635] width 1333 height 39
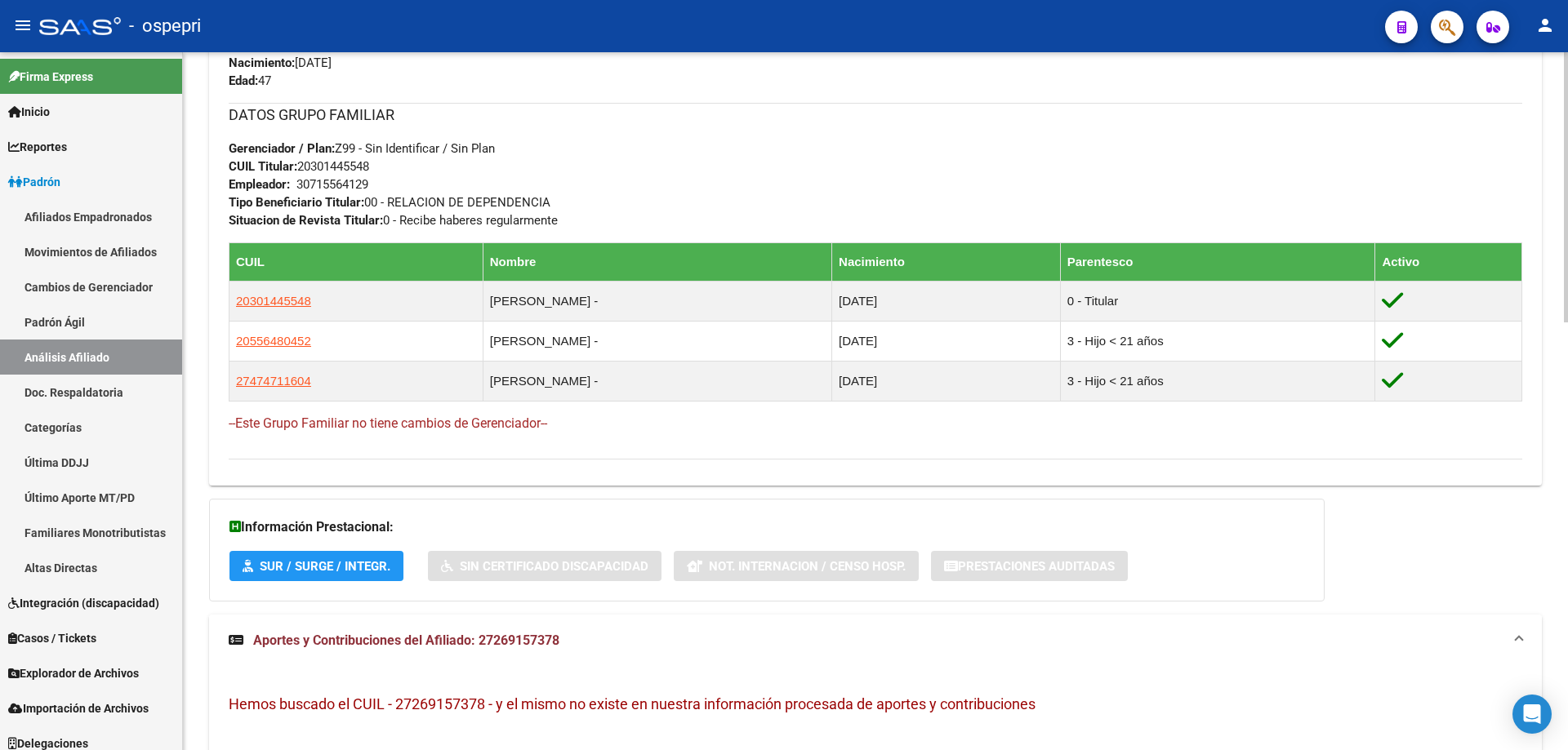
scroll to position [1107, 0]
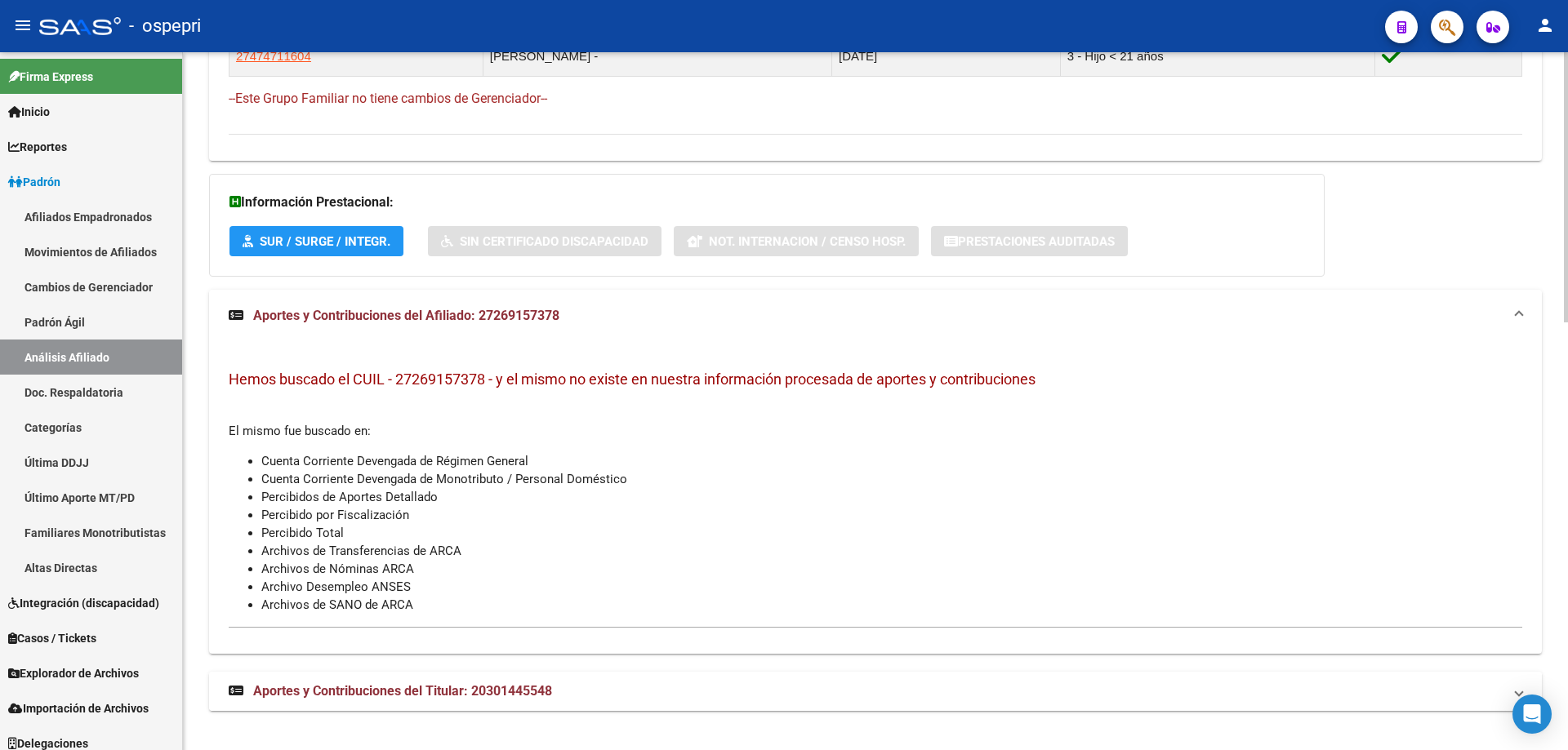
click at [639, 703] on mat-expansion-panel-header "Aportes y Contribuciones del Titular: 20301445548" at bounding box center [876, 691] width 1333 height 39
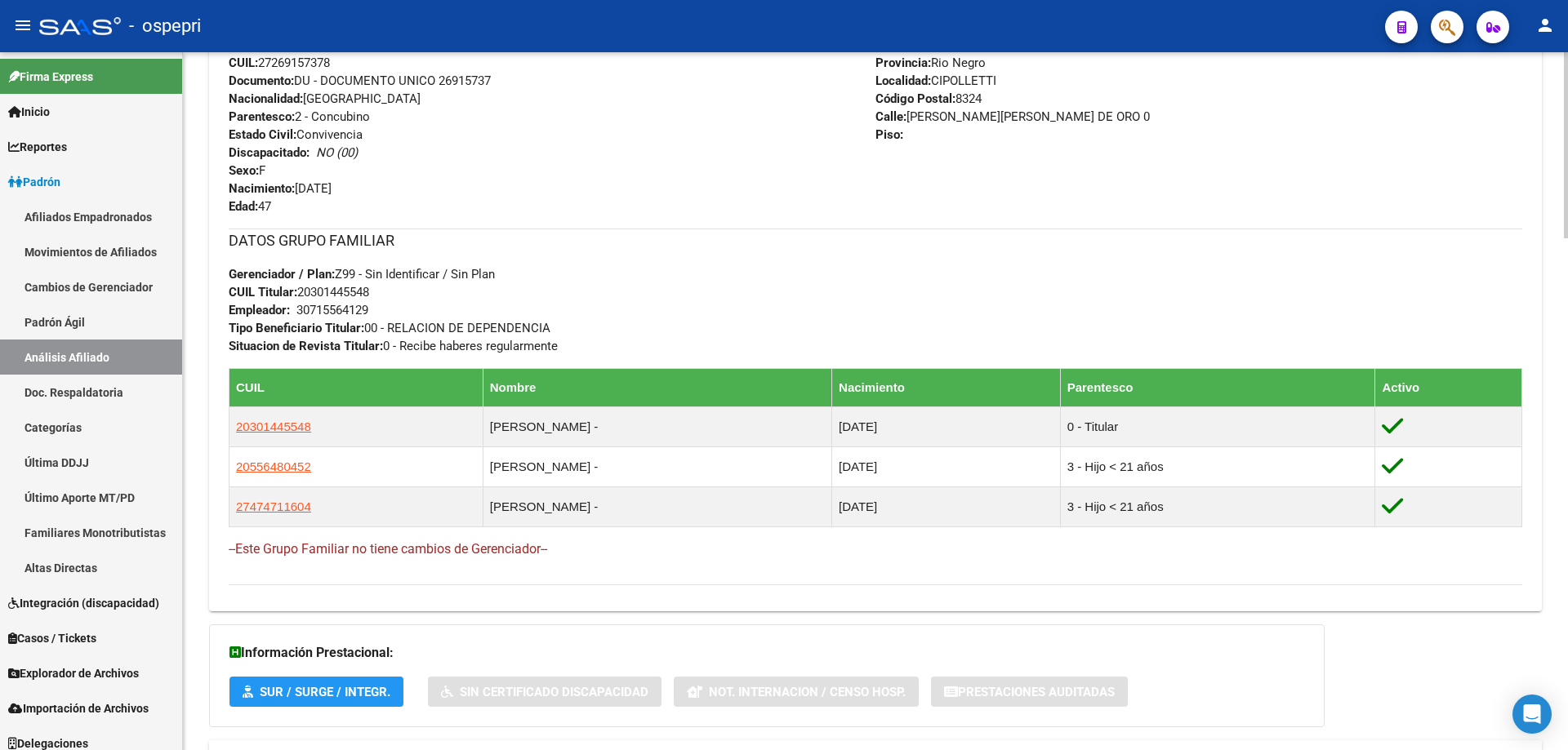
scroll to position [1092, 0]
